Goal: Navigation & Orientation: Find specific page/section

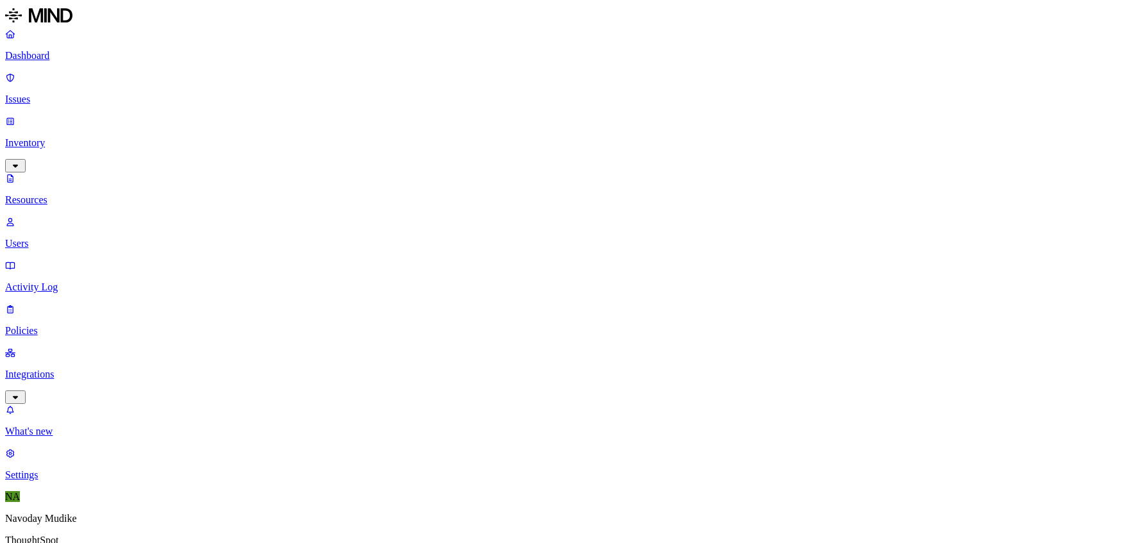
click at [57, 67] on div "Dashboard Issues Inventory Resources Users Activity Log Policies Integrations" at bounding box center [568, 216] width 1127 height 376
click at [55, 54] on p "Dashboard" at bounding box center [568, 56] width 1127 height 12
